Goal: Task Accomplishment & Management: Use online tool/utility

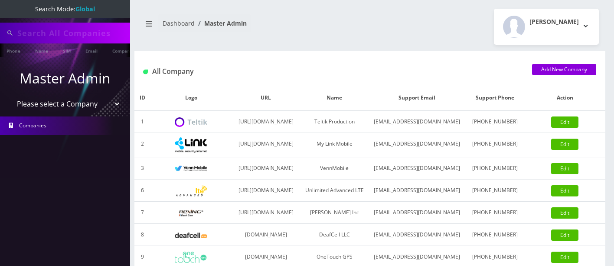
type input "9142179266"
click at [99, 103] on select "Please select a Company Teltik Production My Link Mobile VennMobile Unlimited A…" at bounding box center [65, 104] width 111 height 16
select select "1"
click at [10, 96] on select "Please select a Company Teltik Production My Link Mobile VennMobile Unlimited A…" at bounding box center [65, 104] width 111 height 16
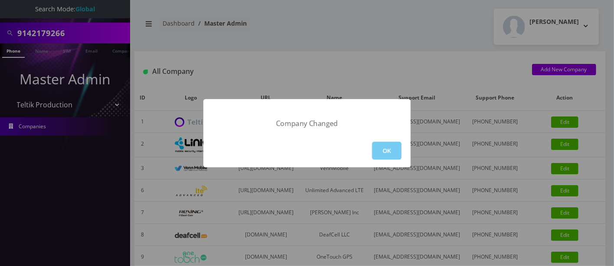
click at [390, 149] on button "OK" at bounding box center [387, 150] width 30 height 18
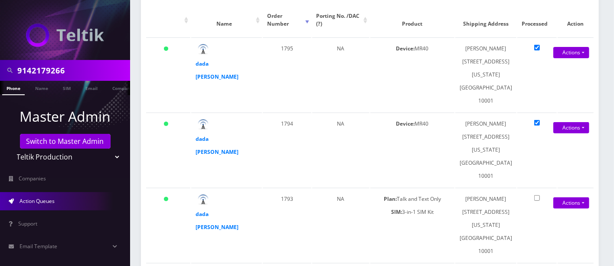
scroll to position [143, 0]
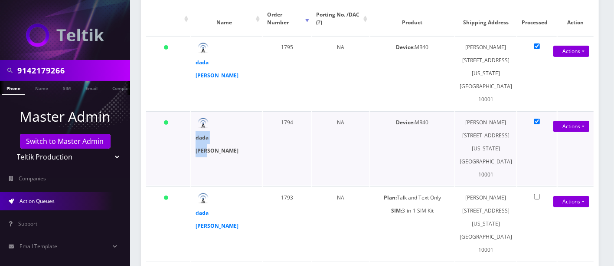
drag, startPoint x: 231, startPoint y: 126, endPoint x: 196, endPoint y: 125, distance: 35.2
click at [196, 131] on div "dada sada" at bounding box center [217, 144] width 43 height 26
copy strong "dada sada"
